Goal: Find specific page/section: Find specific page/section

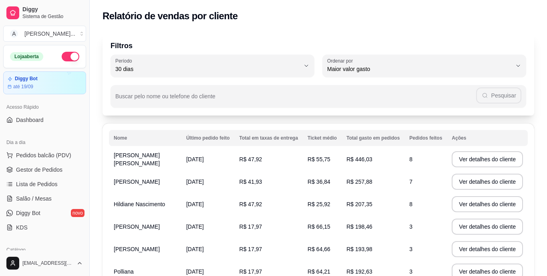
select select "30"
select select "HIGHEST_TOTAL_SPENT_WITH_ORDERS"
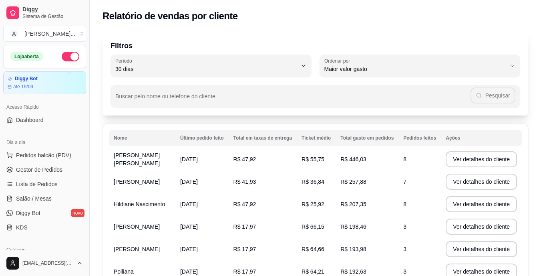
scroll to position [200, 0]
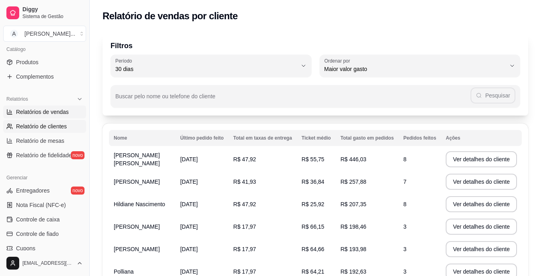
click at [49, 115] on span "Relatórios de vendas" at bounding box center [42, 112] width 53 height 8
select select "ALL"
select select "0"
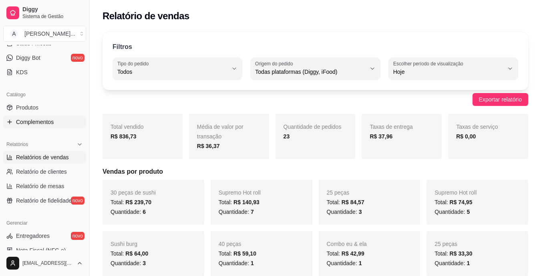
scroll to position [80, 0]
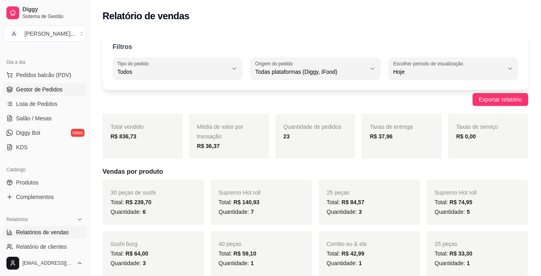
click at [40, 90] on span "Gestor de Pedidos" at bounding box center [39, 89] width 46 height 8
